Goal: Information Seeking & Learning: Learn about a topic

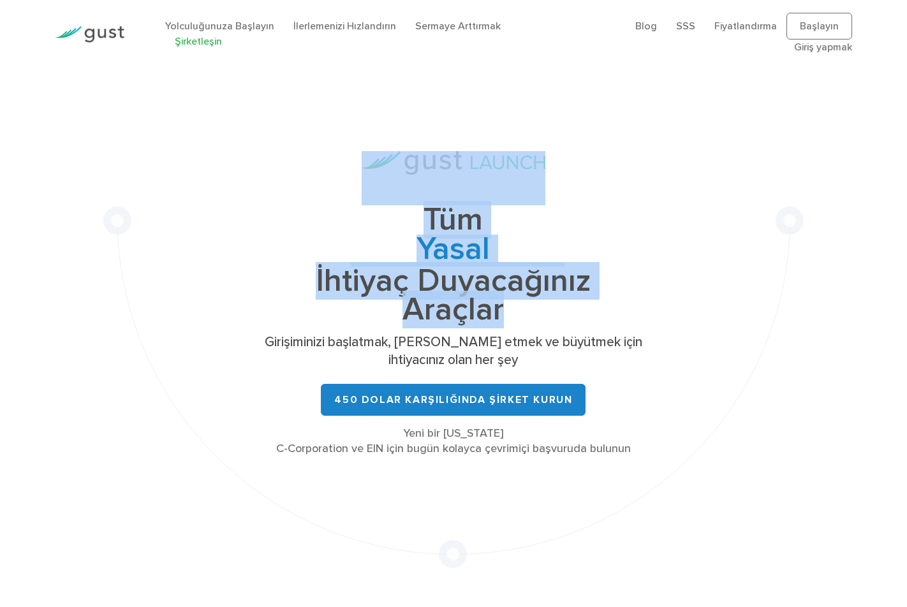
drag, startPoint x: 350, startPoint y: 205, endPoint x: 598, endPoint y: 298, distance: 265.1
click at [598, 298] on div "Tüm Yasal Şapka Tablosu Bağış toplama Yönetim İhtiyaç Duyacağınız Araçlar Giriş…" at bounding box center [453, 303] width 383 height 305
click at [598, 298] on h1 "Tüm Yasal Şapka Tablosu Bağış toplama Yönetim İhtiyaç Duyacağınız Araçlar" at bounding box center [453, 264] width 383 height 119
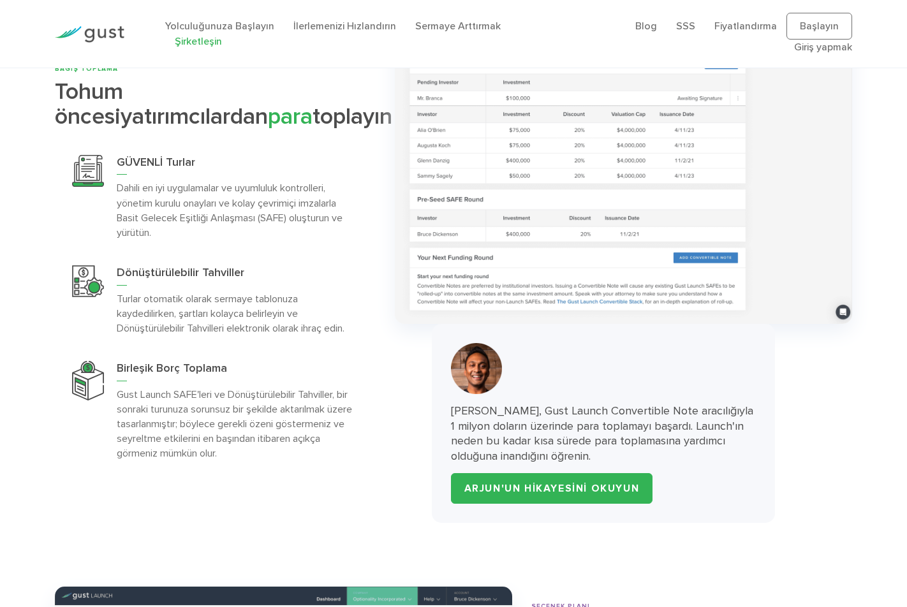
scroll to position [3889, 0]
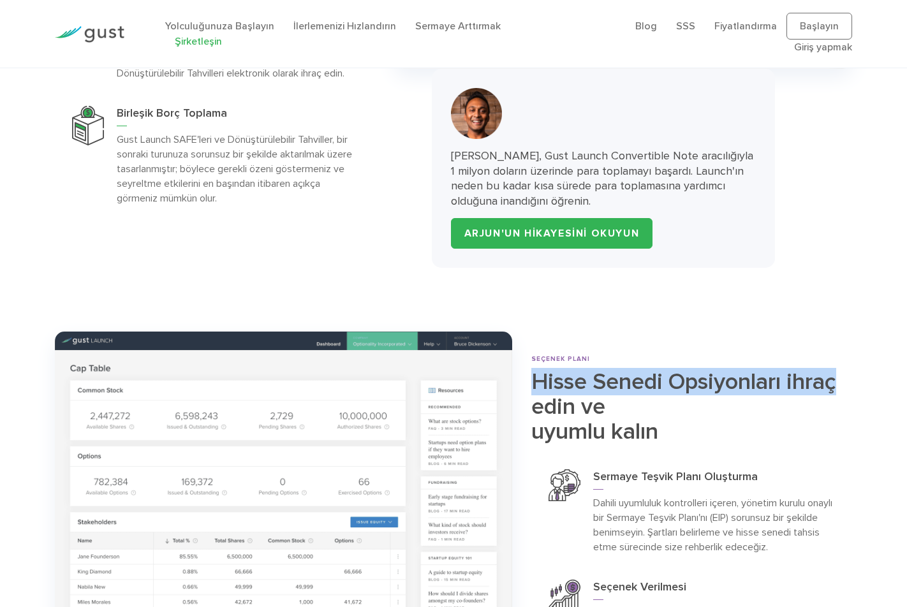
drag, startPoint x: 903, startPoint y: 302, endPoint x: 903, endPoint y: 394, distance: 91.8
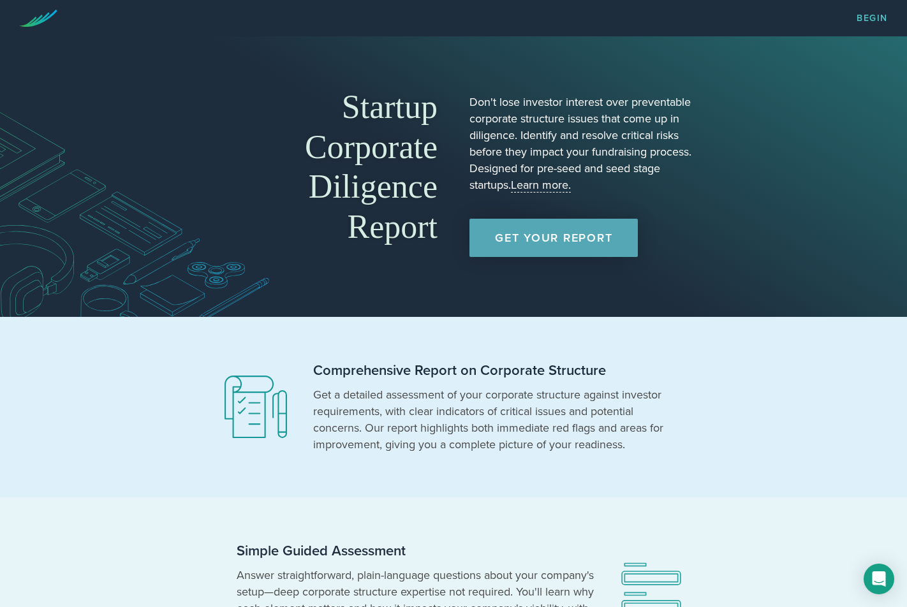
click at [582, 259] on div "Startup Corporate Diligence Report Don't lose investor interest over preventabl…" at bounding box center [453, 177] width 510 height 204
click at [584, 249] on link "Get Your Report" at bounding box center [553, 238] width 168 height 38
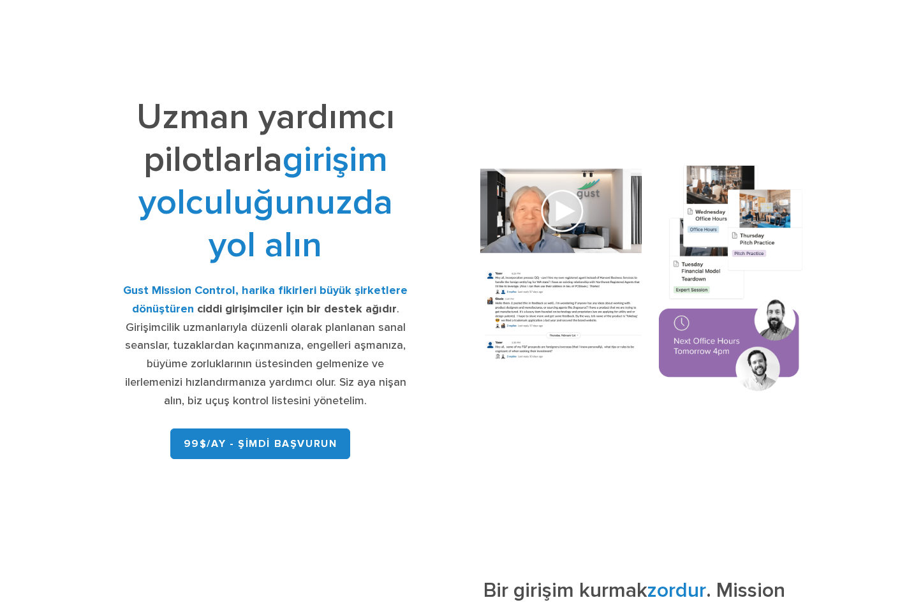
click at [216, 121] on font "Uzman yardımcı pilotlarla" at bounding box center [265, 138] width 258 height 85
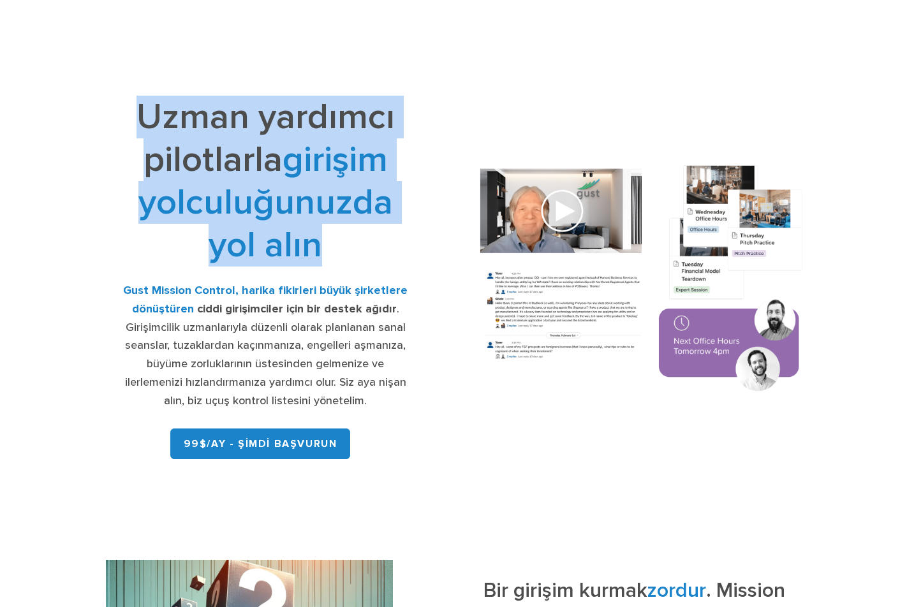
drag, startPoint x: 216, startPoint y: 121, endPoint x: 221, endPoint y: 194, distance: 72.8
click at [220, 194] on font "Uzman yardımcı pilotlarla girişim yolculuğunuzda yol alın" at bounding box center [265, 181] width 258 height 171
click at [221, 194] on font "girişim yolculuğunuzda yol alın" at bounding box center [265, 202] width 254 height 128
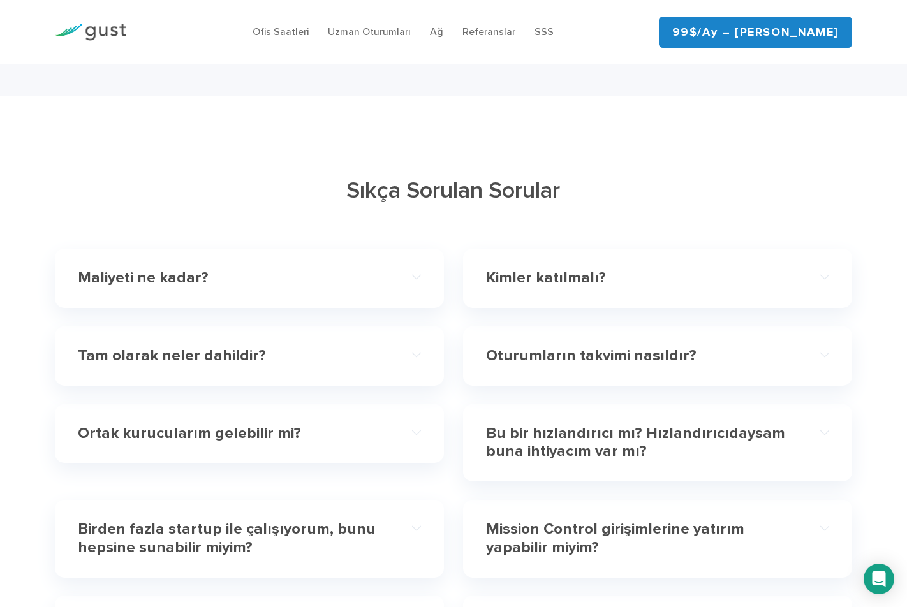
scroll to position [3889, 0]
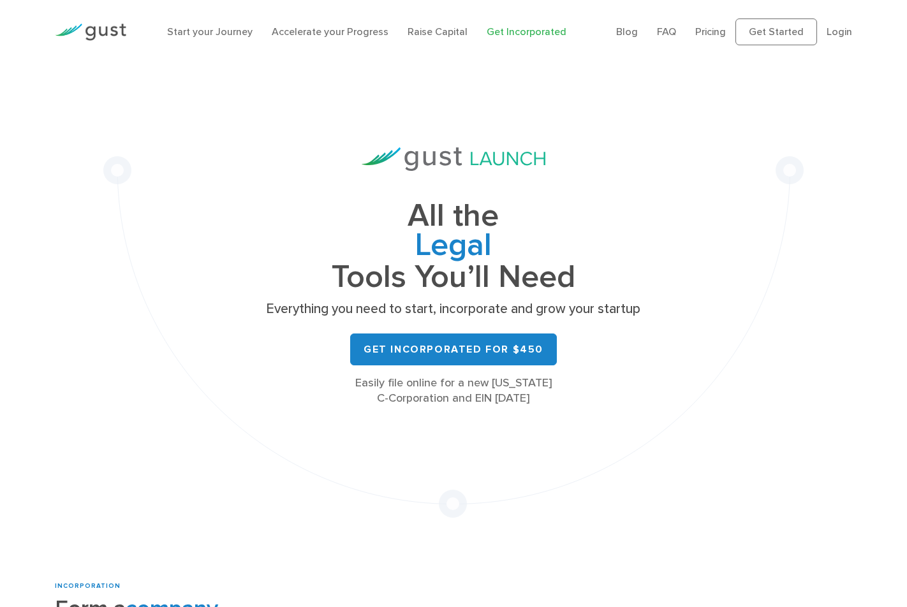
click at [346, 281] on h1 "All the Legal Cap Table Fundraising Governance Tools You’ll Need" at bounding box center [453, 246] width 383 height 90
click at [397, 349] on link "Get Incorporated for $450" at bounding box center [453, 349] width 207 height 32
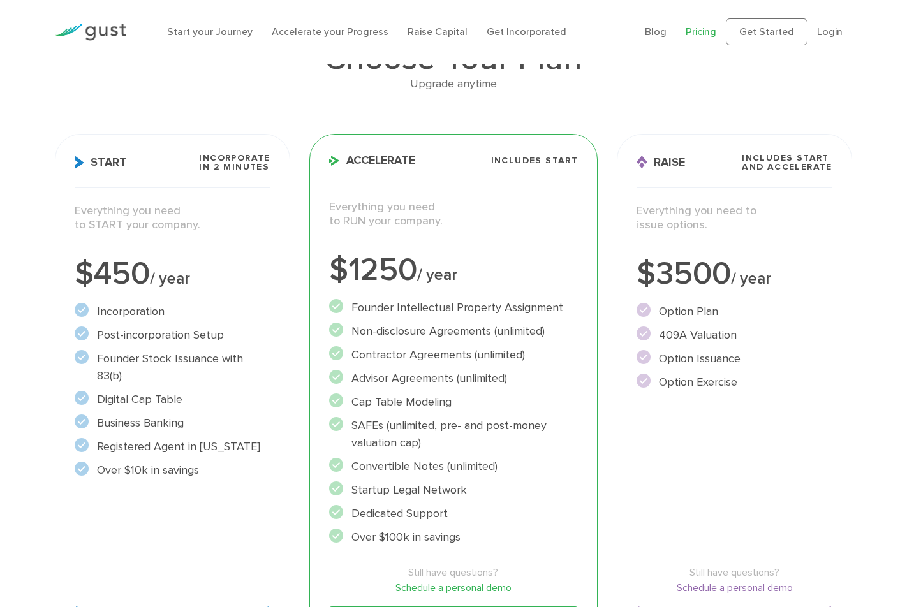
scroll to position [319, 0]
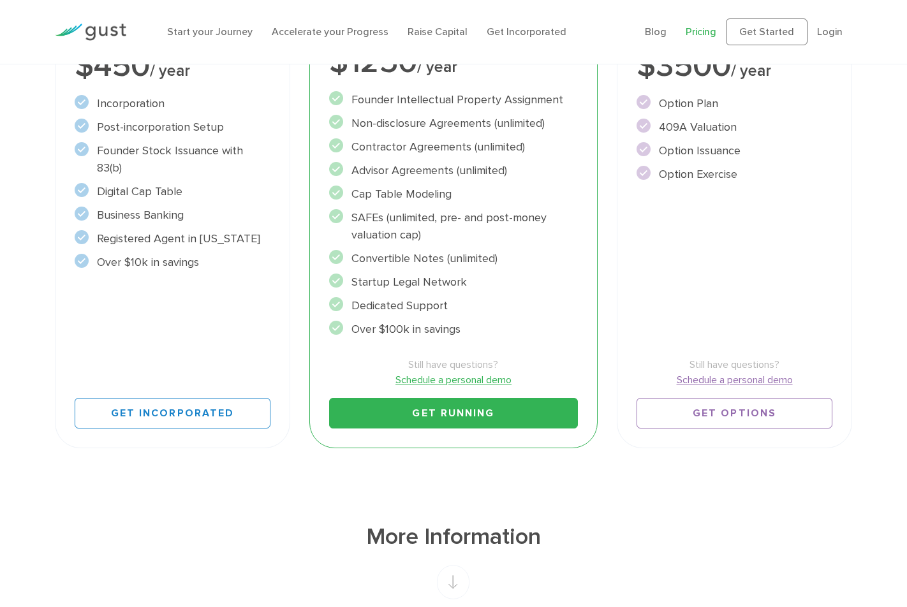
click at [440, 330] on li "Over $100k in savings" at bounding box center [453, 329] width 249 height 17
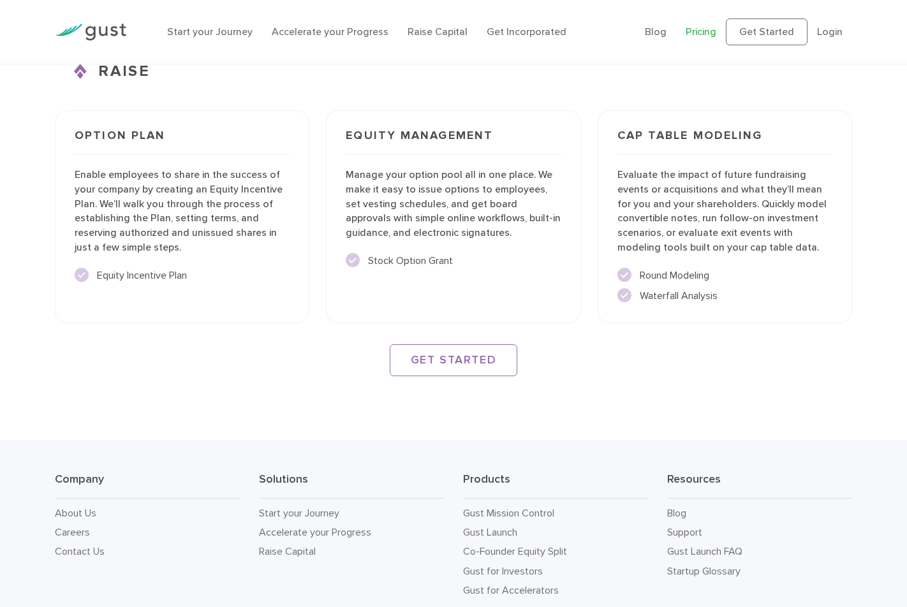
scroll to position [1798, 0]
